Goal: Leave review/rating: Share an evaluation or opinion about a product, service, or content

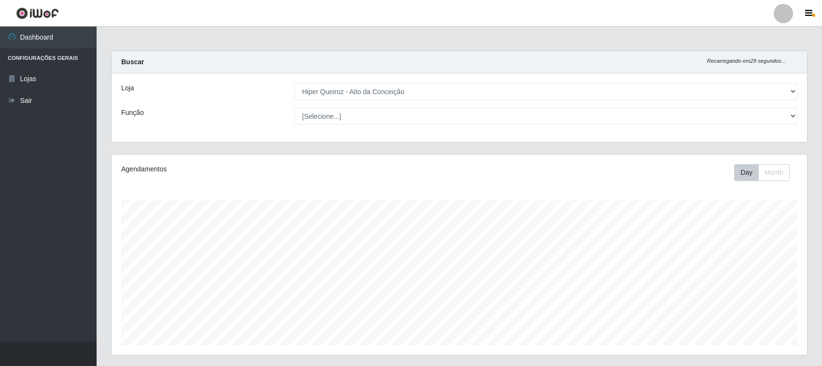
select select "515"
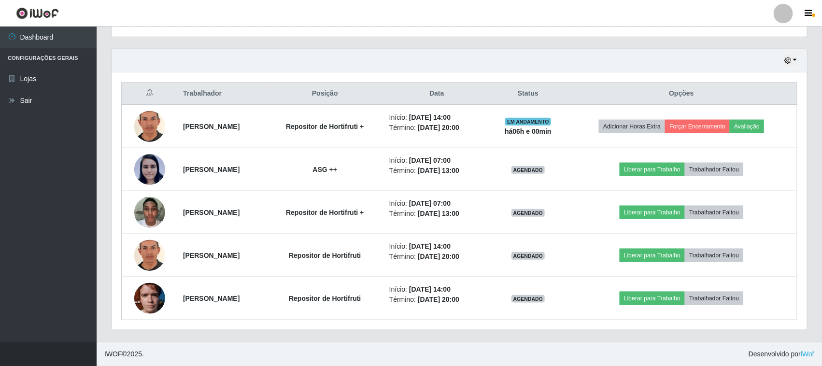
scroll to position [201, 695]
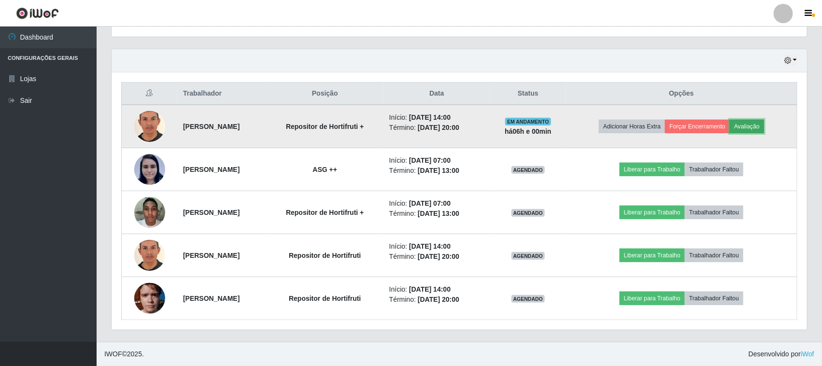
click at [753, 129] on button "Avaliação" at bounding box center [747, 127] width 34 height 14
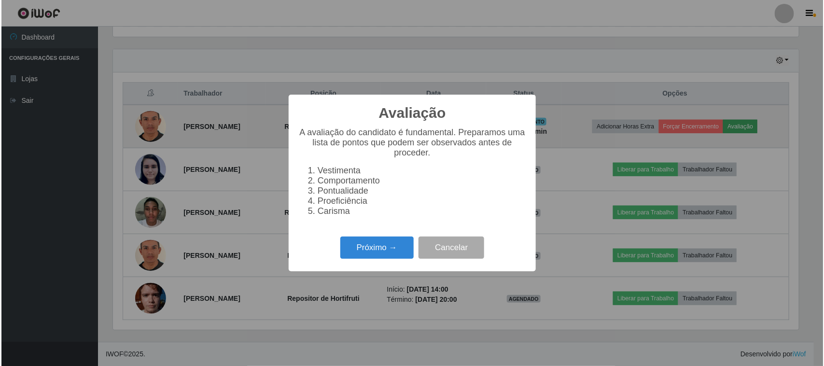
scroll to position [201, 689]
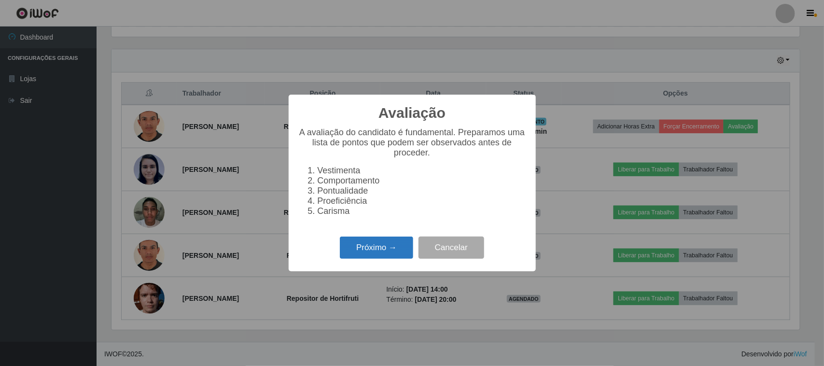
click at [384, 245] on button "Próximo →" at bounding box center [376, 248] width 73 height 23
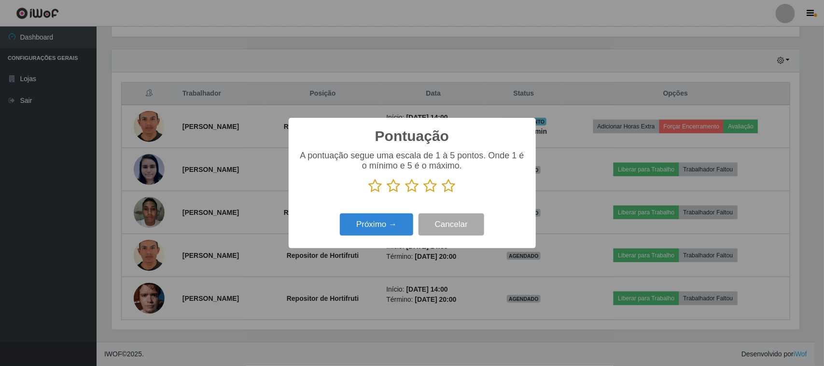
scroll to position [482728, 482239]
click at [453, 189] on icon at bounding box center [449, 186] width 14 height 14
click at [442, 193] on input "radio" at bounding box center [442, 193] width 0 height 0
click at [358, 232] on button "Próximo →" at bounding box center [376, 224] width 73 height 23
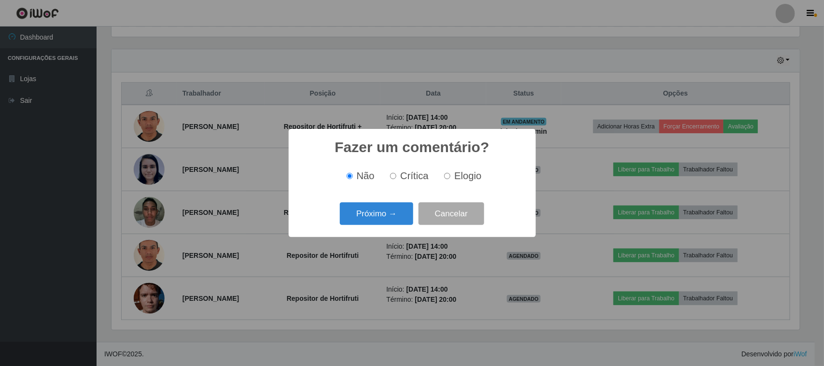
click at [451, 174] on label "Elogio" at bounding box center [460, 175] width 41 height 11
click at [451, 174] on input "Elogio" at bounding box center [447, 176] width 6 height 6
radio input "true"
click at [388, 208] on button "Próximo →" at bounding box center [376, 213] width 73 height 23
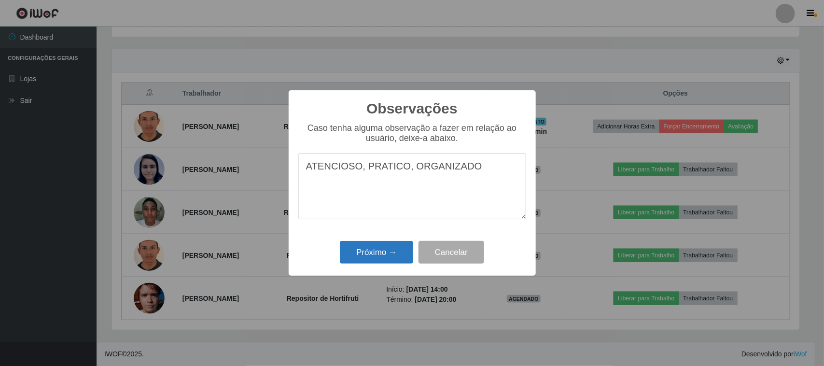
type textarea "ATENCIOSO, PRATICO, ORGANIZADO"
click at [382, 254] on button "Próximo →" at bounding box center [376, 252] width 73 height 23
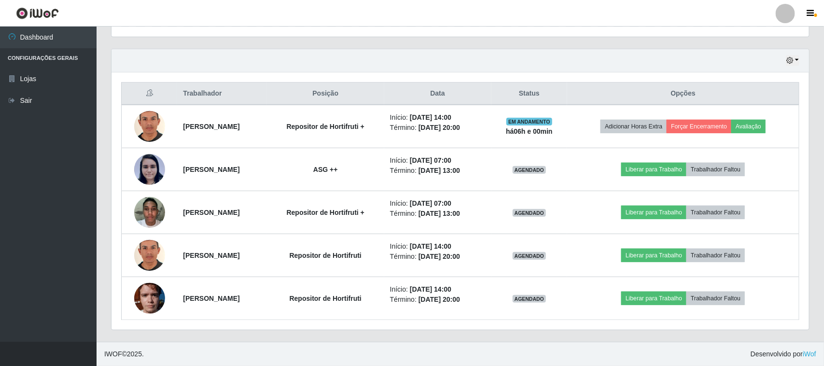
scroll to position [201, 695]
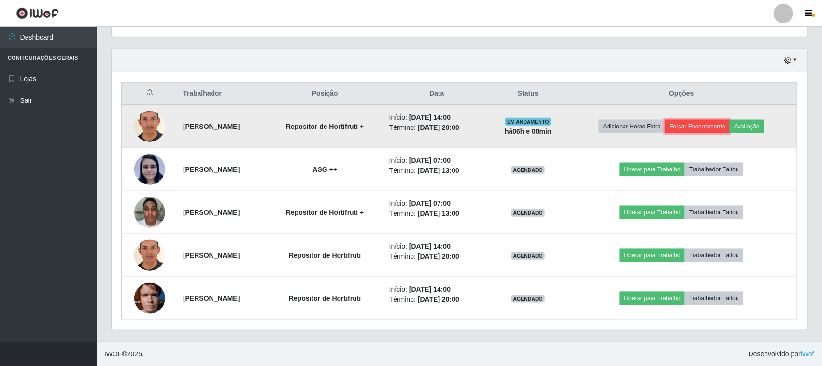
click at [706, 130] on button "Forçar Encerramento" at bounding box center [697, 127] width 65 height 14
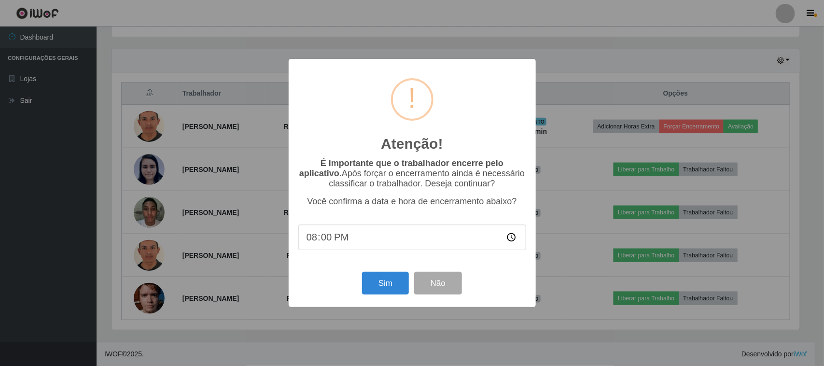
type input "20:01"
drag, startPoint x: 384, startPoint y: 297, endPoint x: 384, endPoint y: 291, distance: 5.8
click at [384, 292] on button "Sim" at bounding box center [385, 283] width 47 height 23
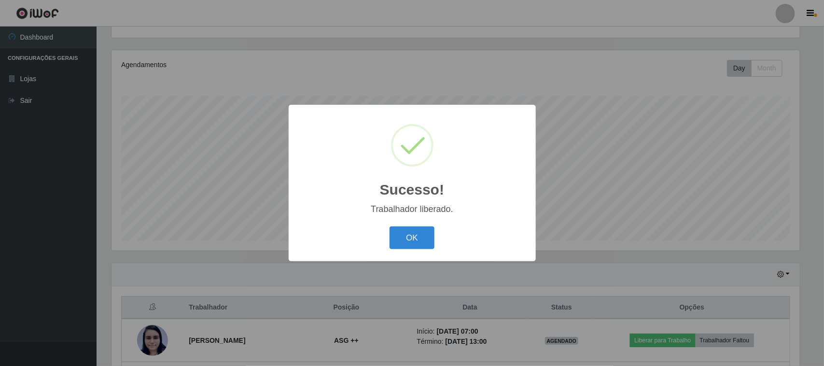
click at [390, 226] on button "OK" at bounding box center [412, 237] width 45 height 23
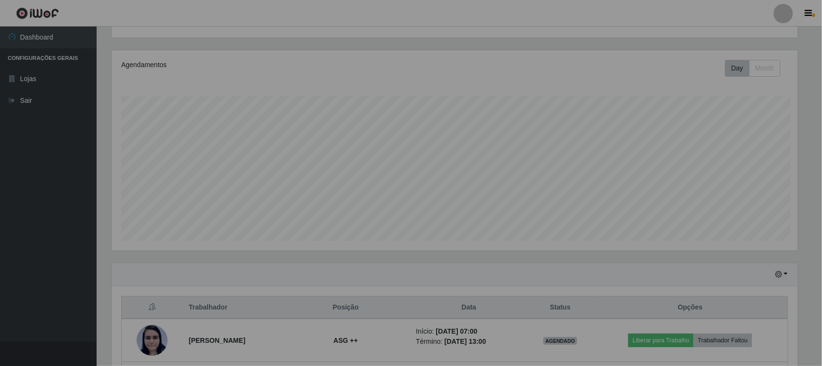
scroll to position [201, 695]
